Goal: Task Accomplishment & Management: Manage account settings

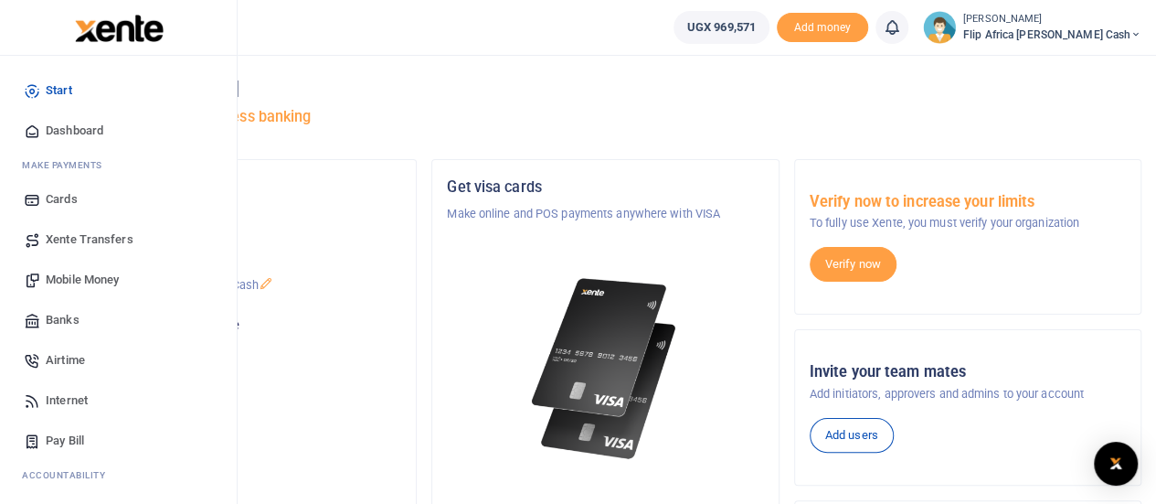
click at [54, 281] on span "Mobile Money" at bounding box center [82, 280] width 73 height 18
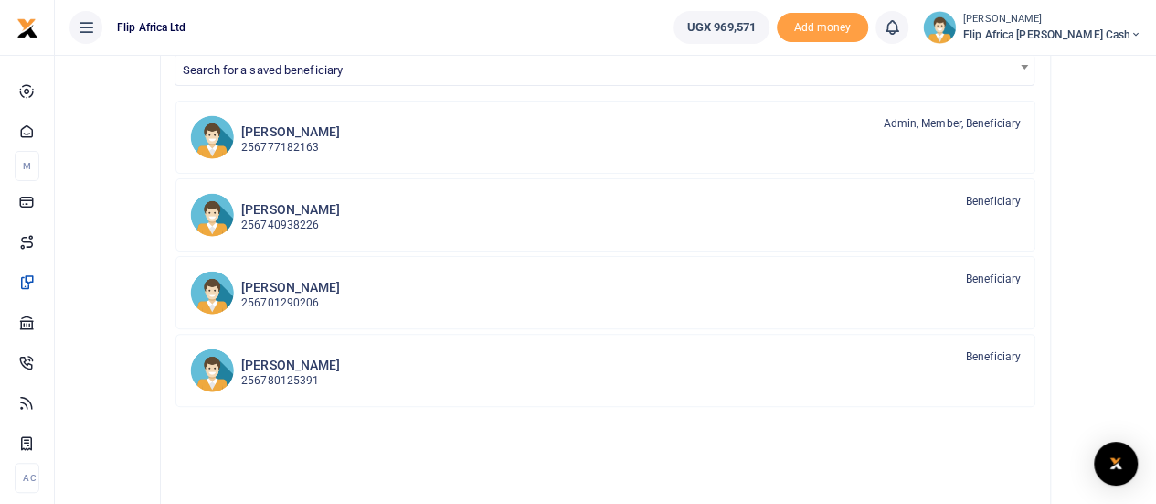
scroll to position [175, 0]
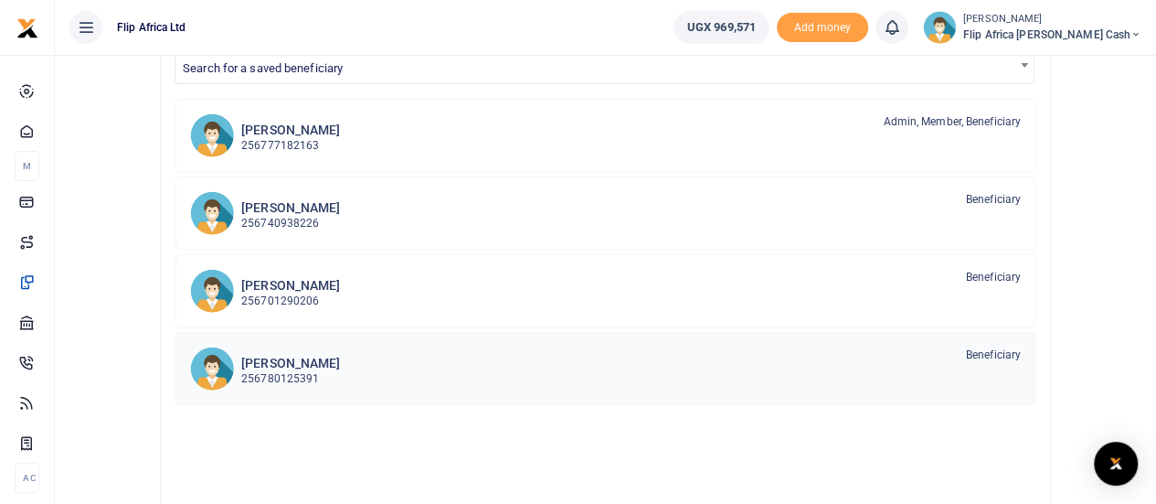
click at [283, 370] on p "256780125391" at bounding box center [290, 378] width 99 height 17
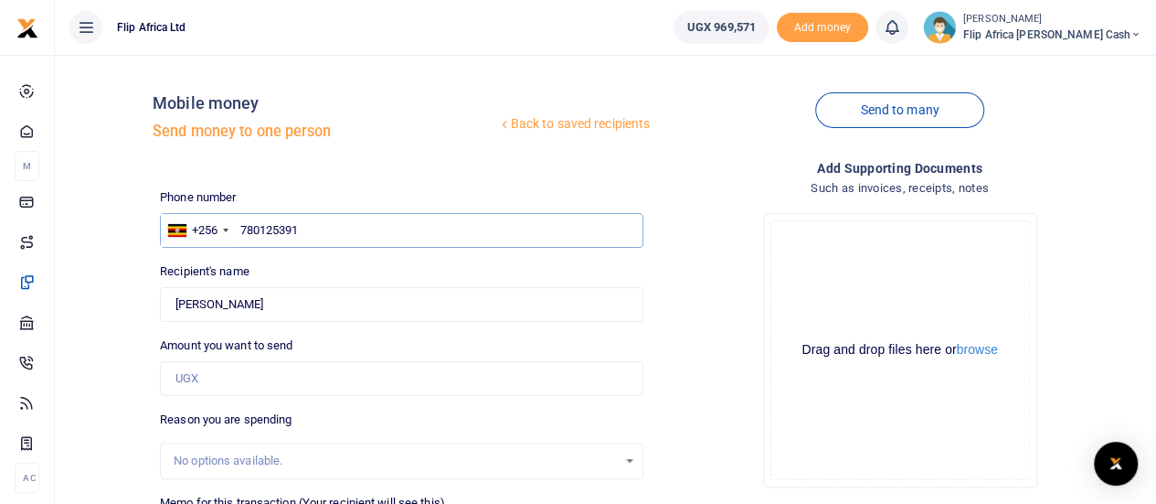
click at [314, 223] on input "780125391" at bounding box center [401, 230] width 483 height 35
type input "754807050"
click at [267, 304] on input "Bagal Miika" at bounding box center [401, 304] width 483 height 35
click at [240, 387] on input "Amount you want to send" at bounding box center [401, 378] width 483 height 35
type input "[PERSON_NAME]"
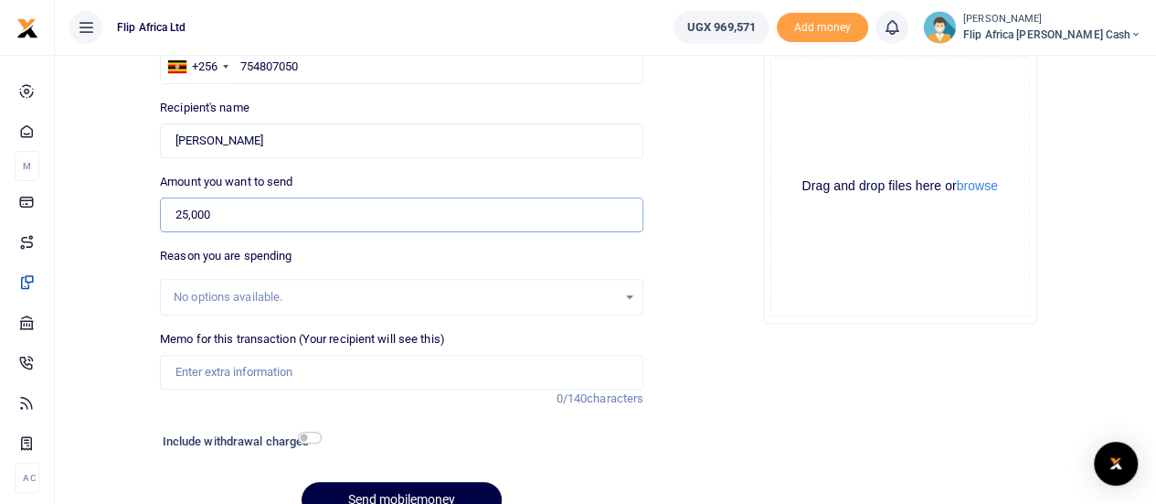
scroll to position [168, 0]
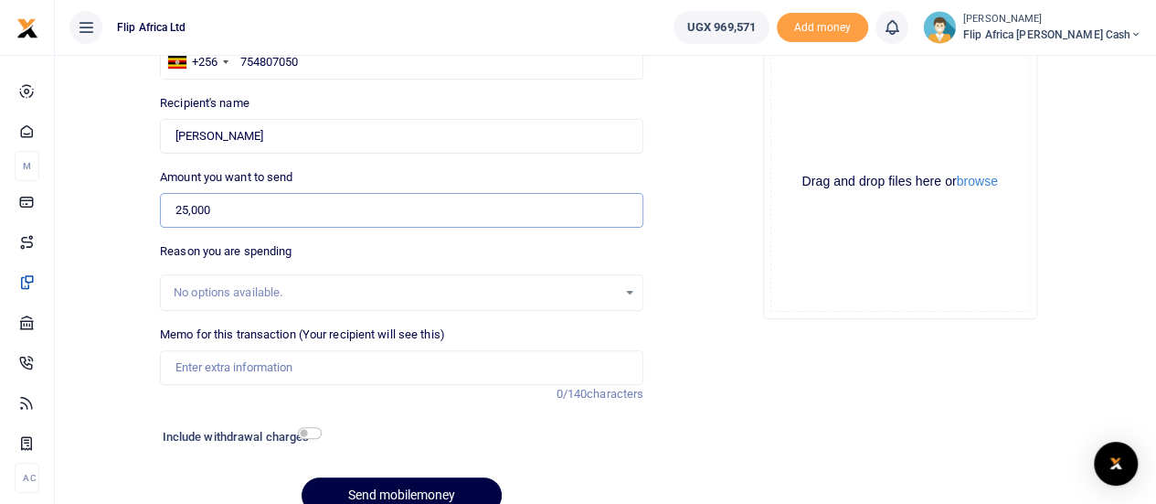
type input "25,000"
click at [236, 274] on div "No options available." at bounding box center [401, 292] width 483 height 37
click at [234, 375] on input "Memo for this transaction (Your recipient will see this)" at bounding box center [401, 367] width 483 height 35
type input "Refund"
click at [118, 331] on div "Back to saved recipients Mobile money Send money to one person Send to many Pho…" at bounding box center [605, 214] width 1087 height 626
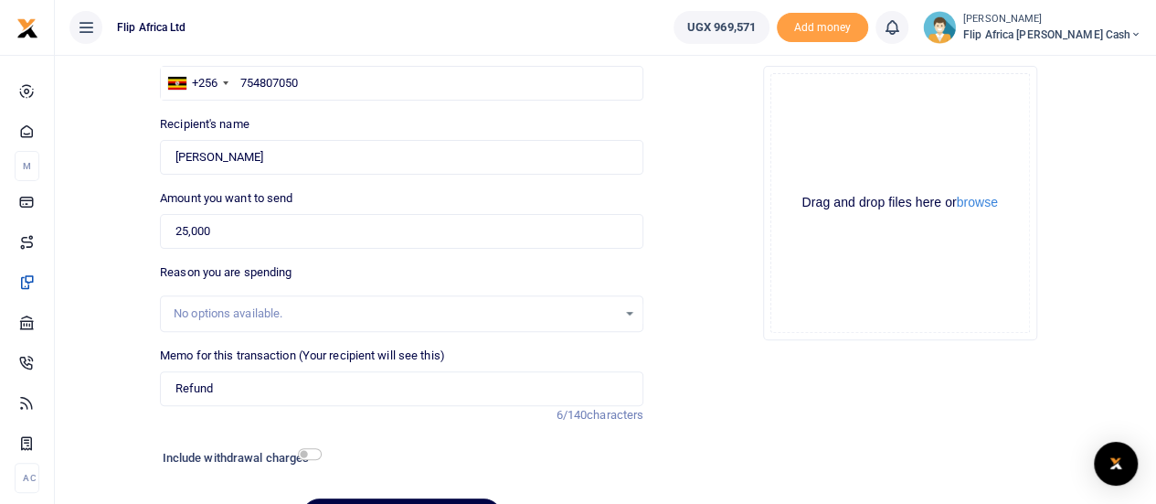
scroll to position [252, 0]
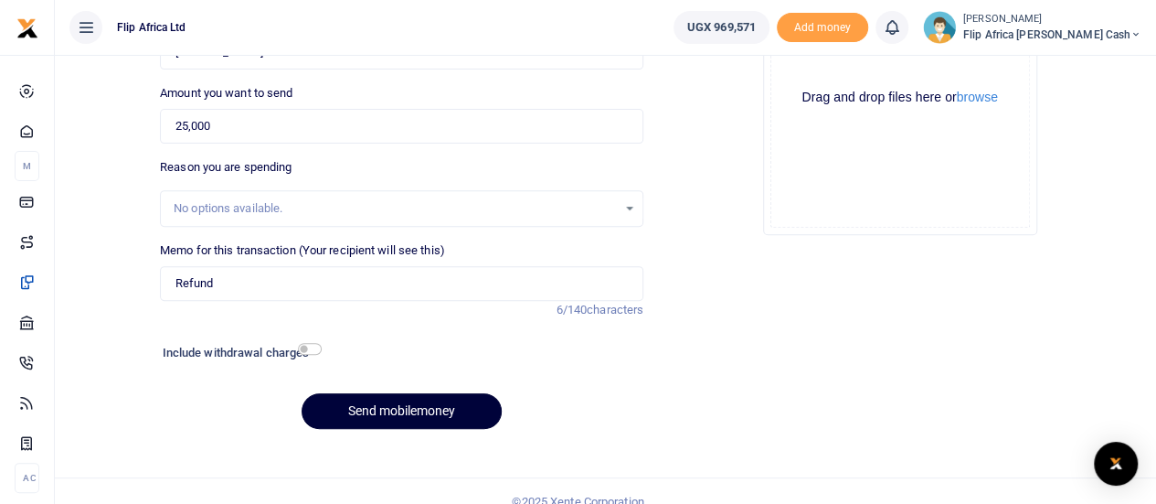
click at [432, 409] on button "Send mobilemoney" at bounding box center [402, 411] width 200 height 36
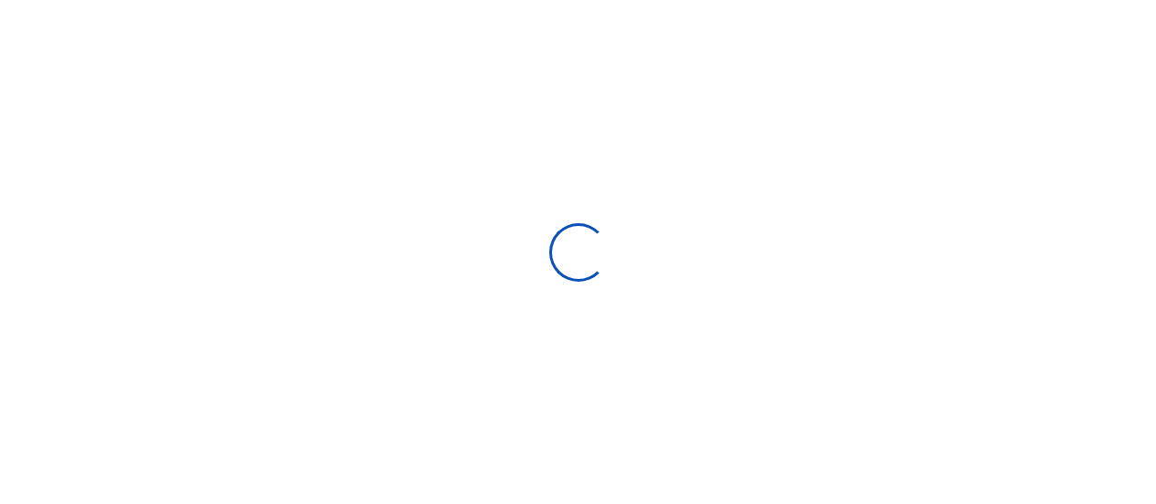
select select
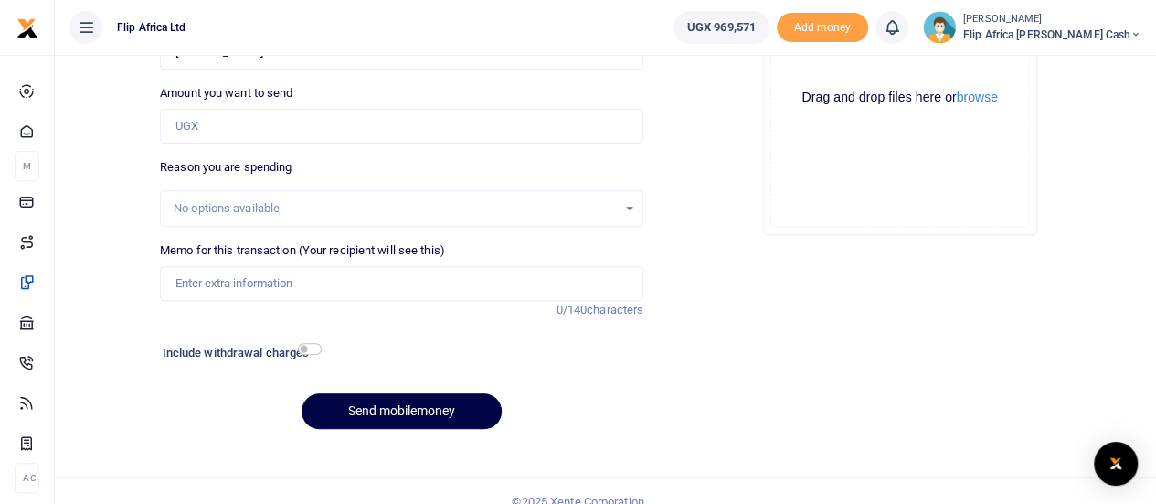
click at [901, 30] on icon at bounding box center [892, 27] width 18 height 20
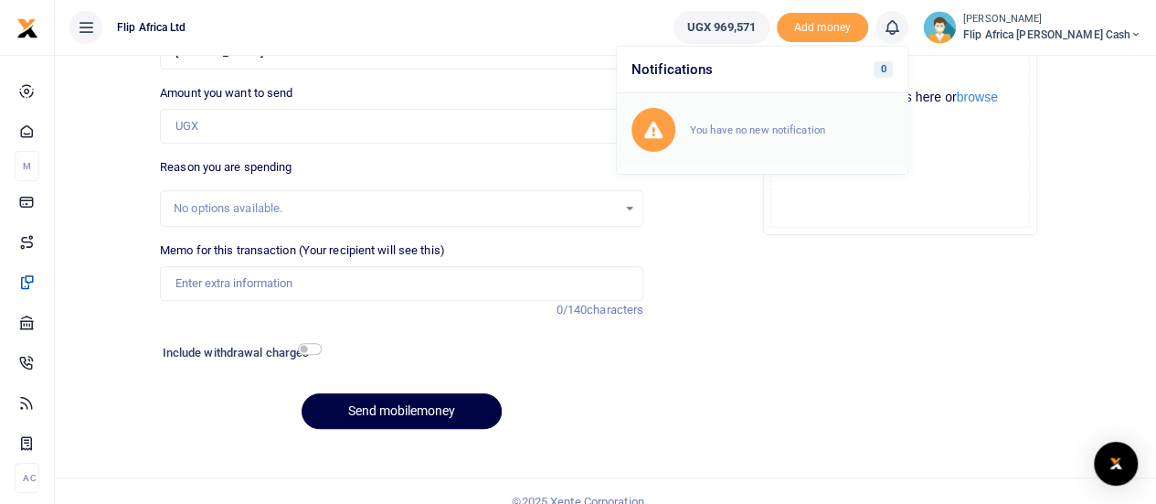
click at [792, 127] on small "You have no new notification" at bounding box center [757, 129] width 135 height 13
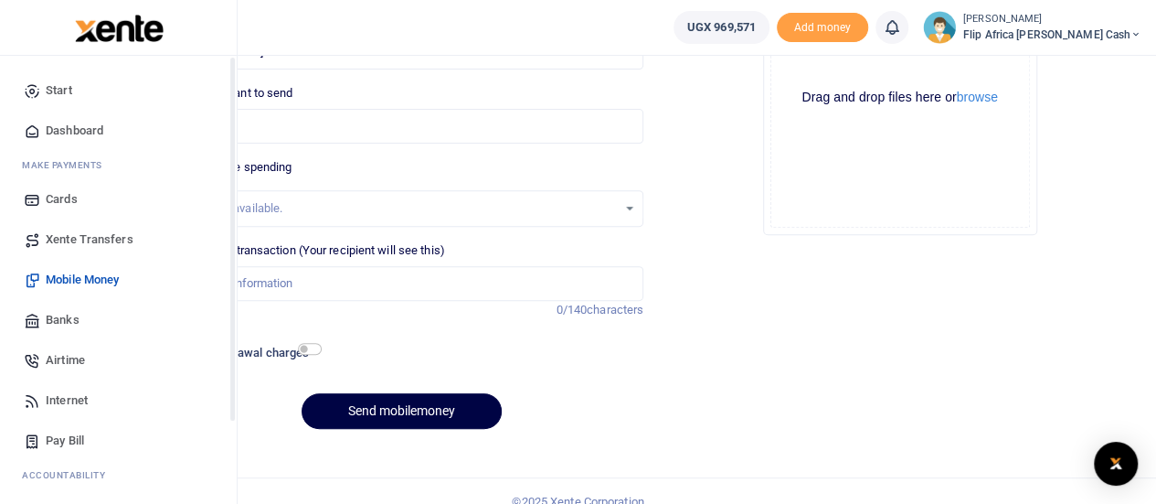
click at [52, 94] on span "Start" at bounding box center [59, 90] width 27 height 18
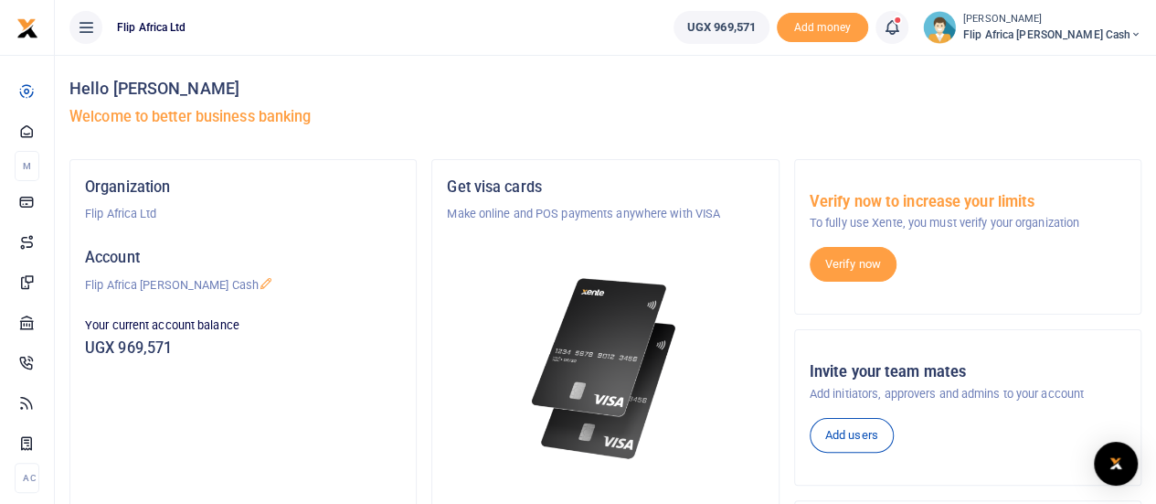
click at [901, 27] on icon at bounding box center [892, 27] width 18 height 20
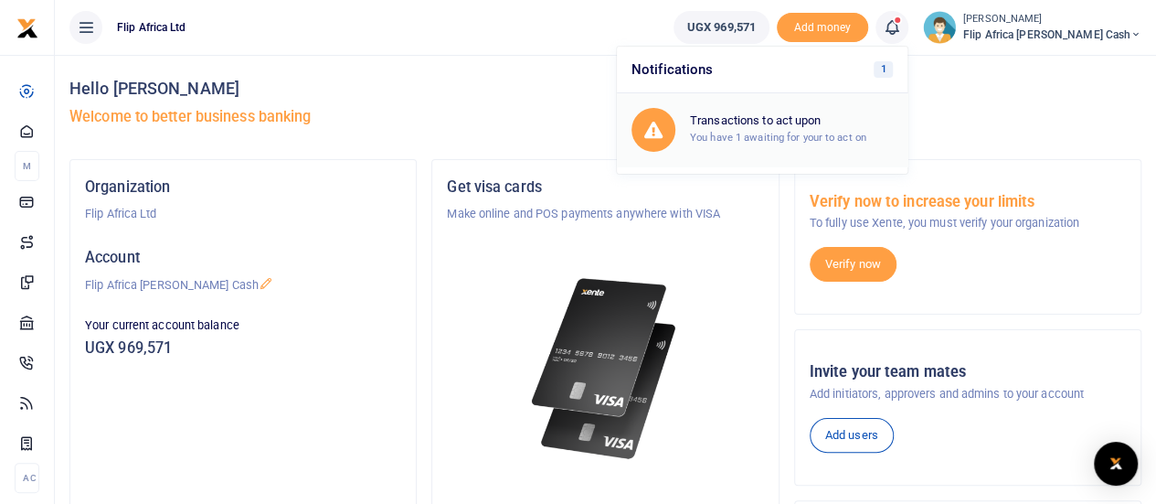
click at [796, 115] on h6 "Transactions to act upon" at bounding box center [791, 120] width 203 height 15
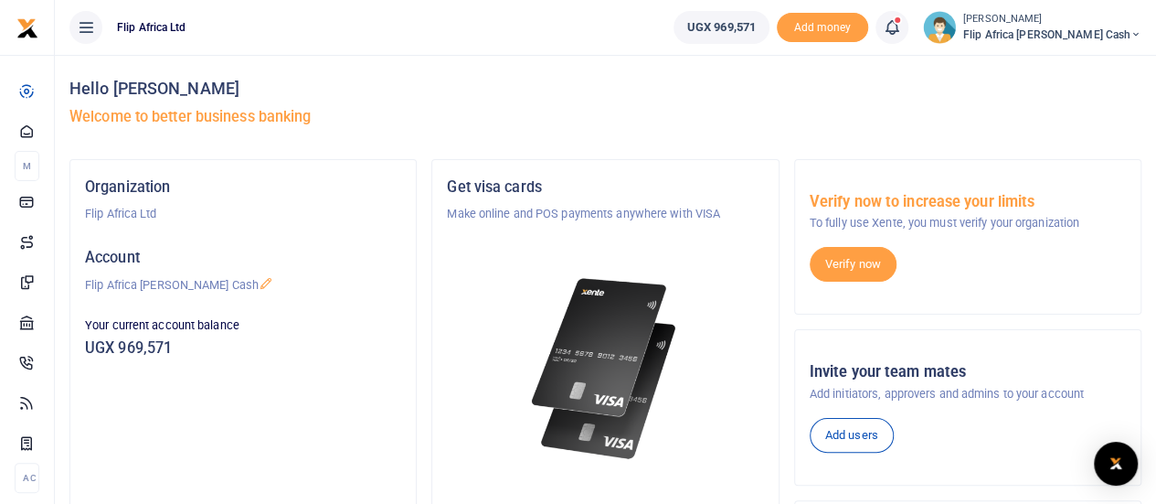
click at [901, 36] on icon at bounding box center [892, 27] width 18 height 20
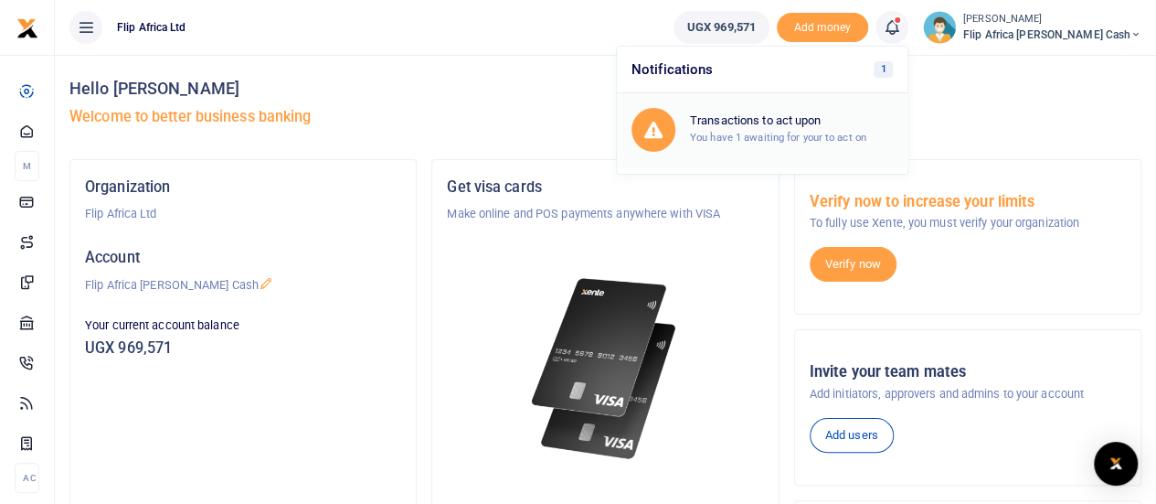
click at [793, 120] on h6 "Transactions to act upon" at bounding box center [791, 120] width 203 height 15
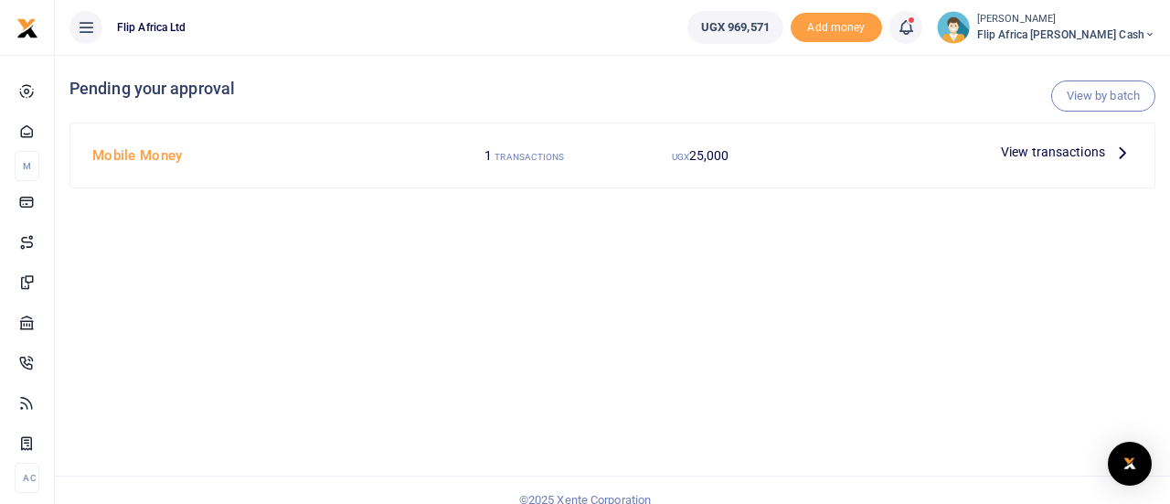
click at [915, 28] on icon at bounding box center [906, 27] width 18 height 20
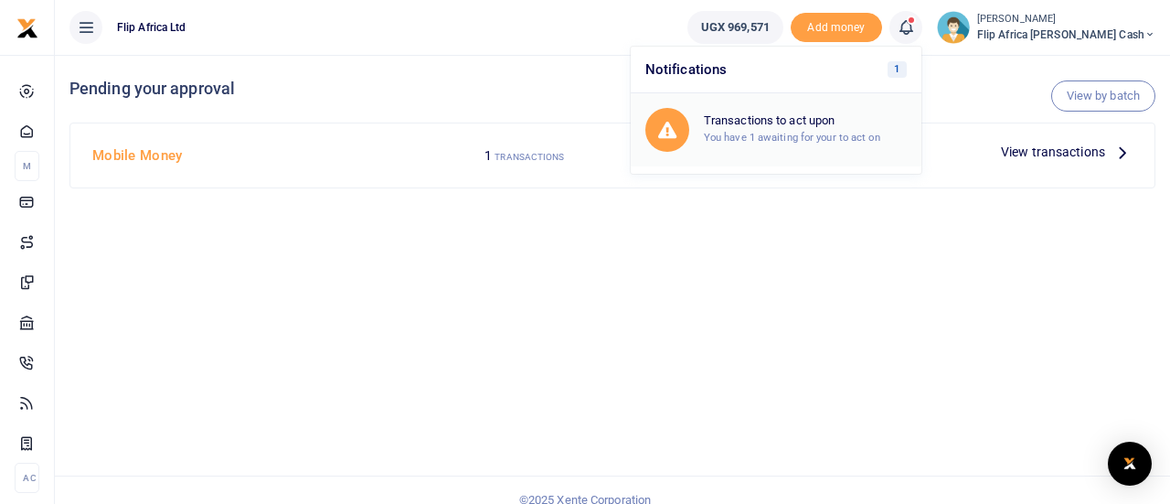
click at [808, 134] on small "You have 1 awaiting for your to act on" at bounding box center [792, 137] width 176 height 13
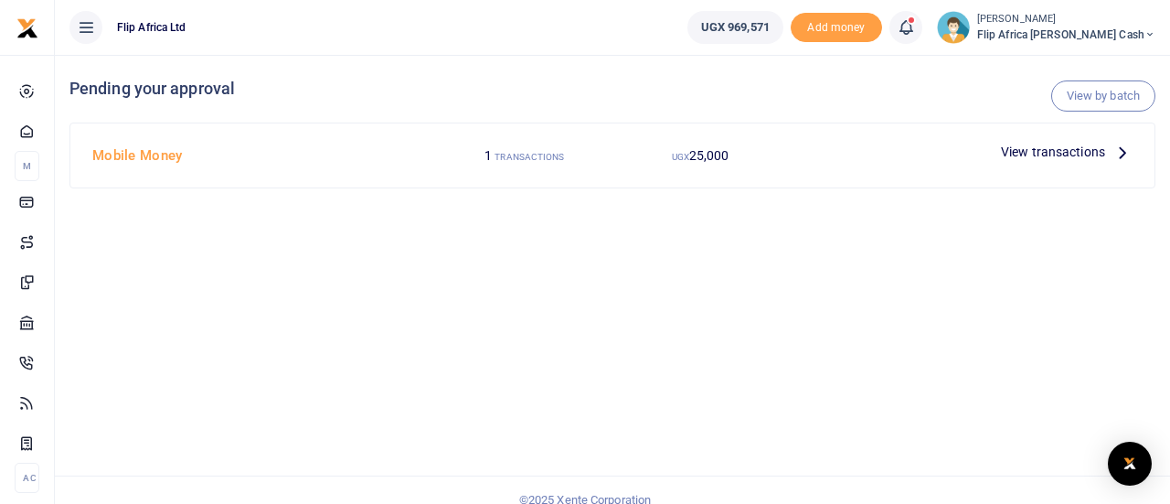
click at [1040, 154] on span "View transactions" at bounding box center [1053, 152] width 104 height 20
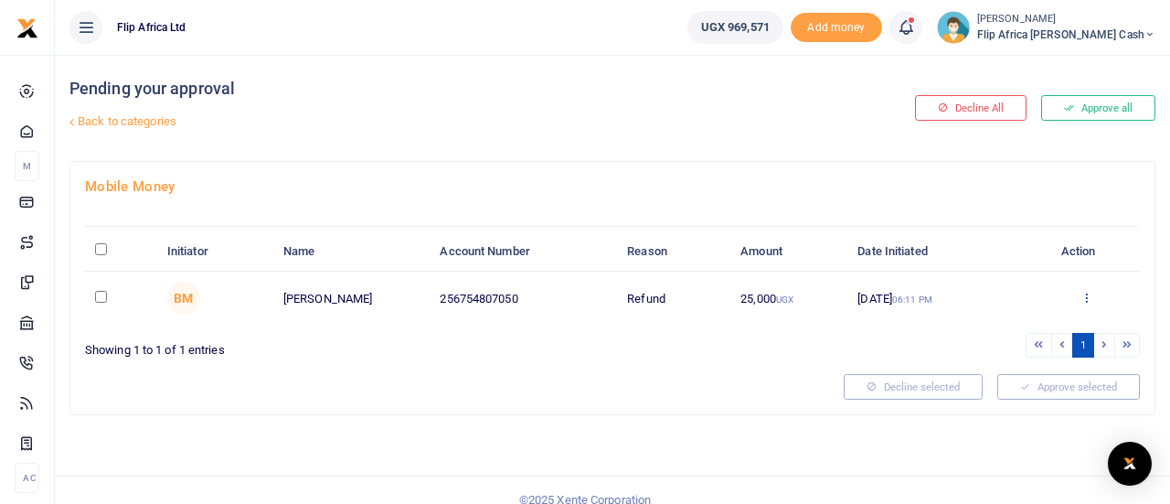
click at [1085, 292] on icon at bounding box center [1086, 297] width 12 height 13
click at [1004, 324] on link "Approve" at bounding box center [1020, 327] width 144 height 26
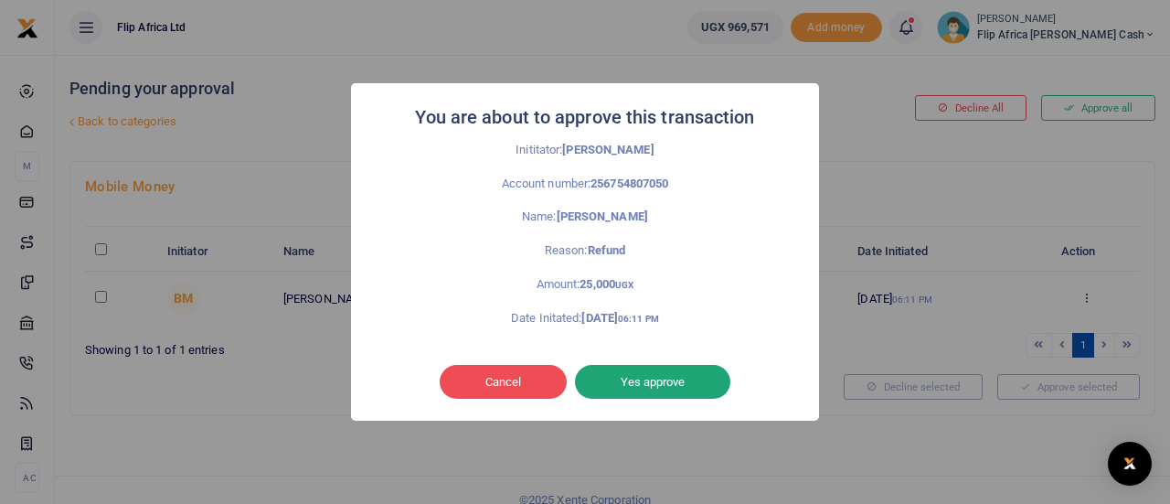
click at [650, 380] on button "Yes approve" at bounding box center [652, 382] width 155 height 35
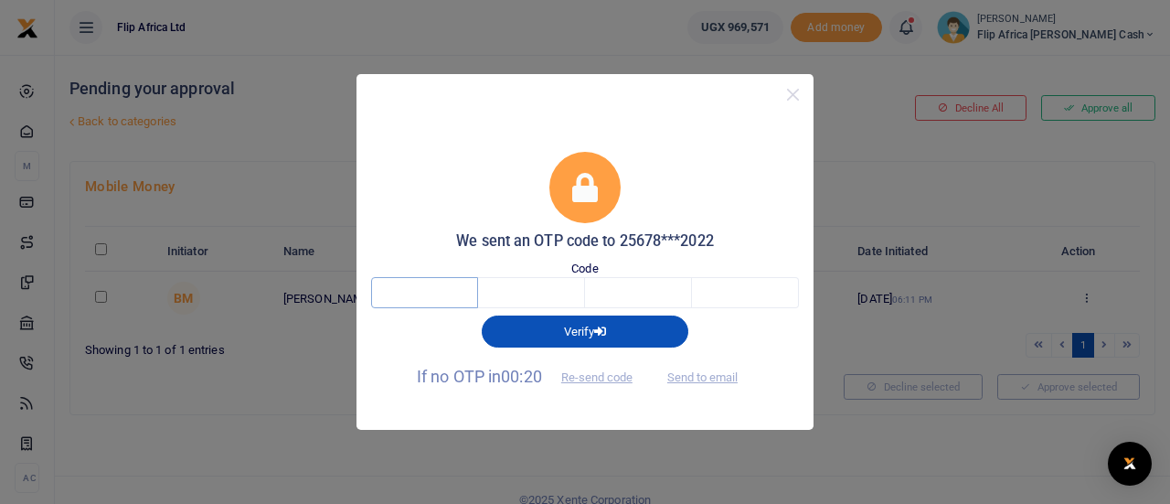
click at [425, 280] on input "text" at bounding box center [424, 292] width 107 height 31
type input "4"
type input "5"
type input "3"
type input "2"
